Goal: Transaction & Acquisition: Purchase product/service

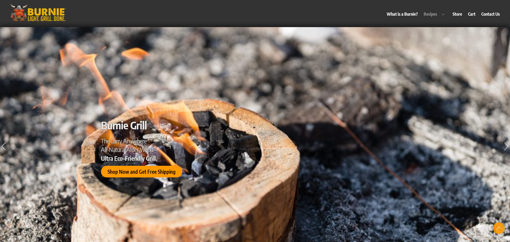
scroll to position [738, 0]
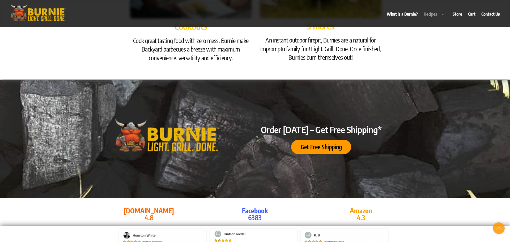
scroll to position [2191, 0]
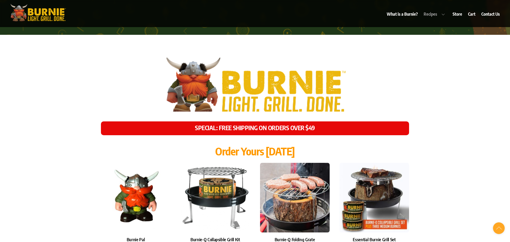
scroll to position [2720, 0]
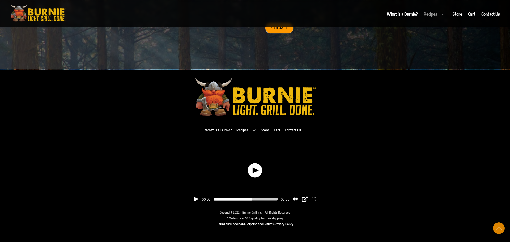
scroll to position [50, 0]
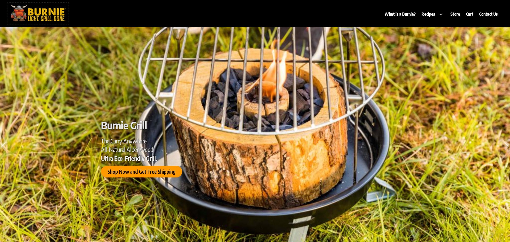
click at [45, 10] on img at bounding box center [37, 13] width 61 height 20
click at [138, 169] on span "Shop Now and Get Free Shipping" at bounding box center [141, 172] width 68 height 6
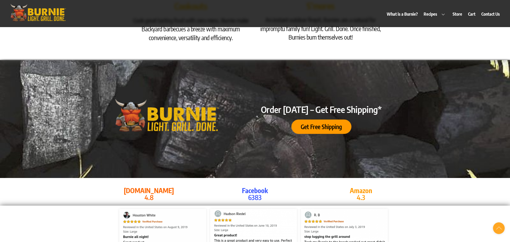
click at [321, 124] on span "Get Free Shipping" at bounding box center [320, 127] width 41 height 6
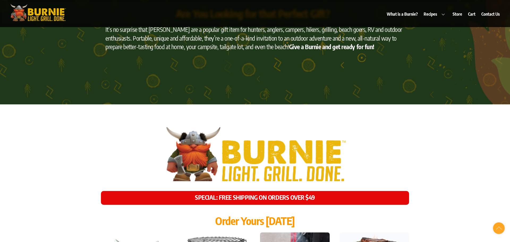
scroll to position [2148, 0]
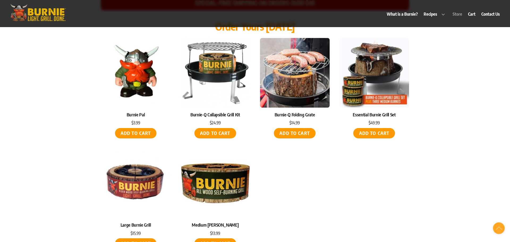
scroll to position [2302, 0]
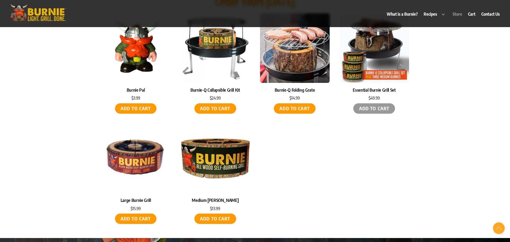
click at [372, 103] on link "Add to cart" at bounding box center [374, 108] width 42 height 10
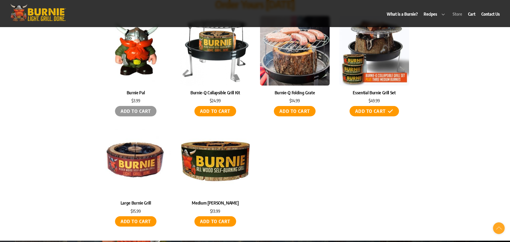
click at [136, 106] on link "Add to cart" at bounding box center [136, 111] width 42 height 10
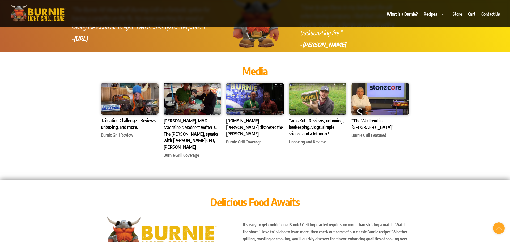
scroll to position [1715, 0]
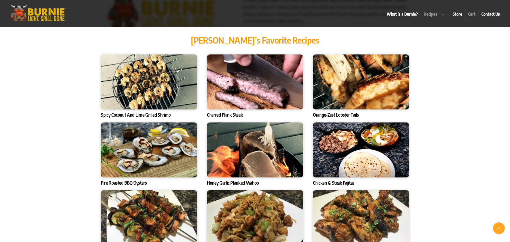
click at [471, 15] on link "Cart" at bounding box center [471, 14] width 12 height 12
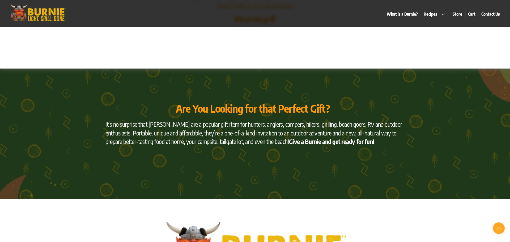
scroll to position [2161, 0]
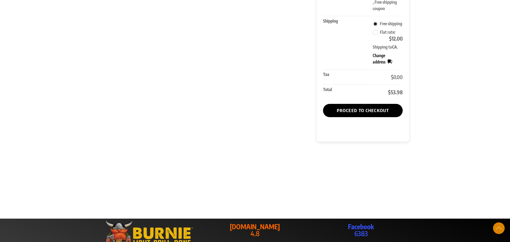
scroll to position [215, 0]
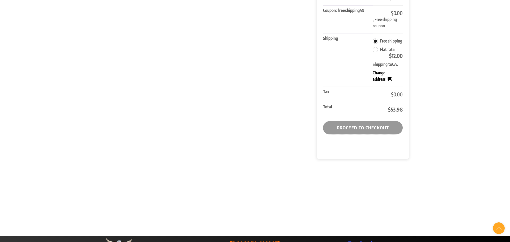
click at [364, 130] on link "Proceed to checkout" at bounding box center [363, 127] width 80 height 13
click at [368, 126] on link "Proceed to checkout" at bounding box center [363, 127] width 80 height 13
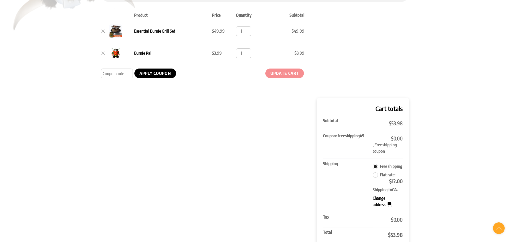
scroll to position [9, 0]
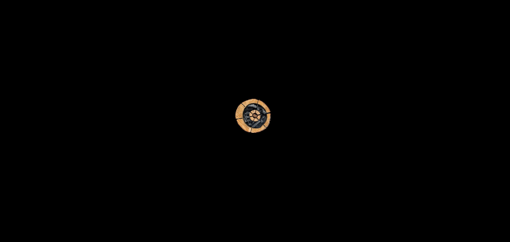
select select "CA"
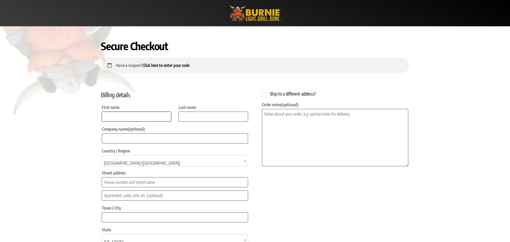
click at [132, 114] on input "First name *" at bounding box center [137, 116] width 70 height 10
type input "John"
type input "Smith"
type input "1600 Amphitheatre Pkwy"
type input "Mountain View"
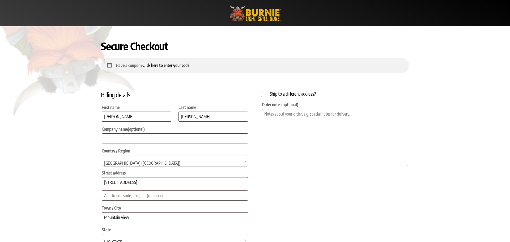
type input "94043"
type input "+916502530000"
type input "johnsmith56@gmail.com"
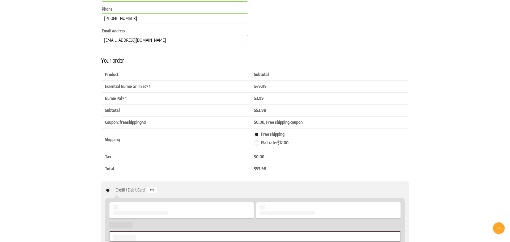
scroll to position [270, 0]
